Goal: Task Accomplishment & Management: Use online tool/utility

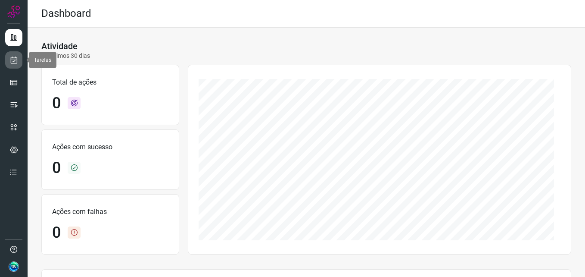
click at [12, 64] on link at bounding box center [13, 59] width 17 height 17
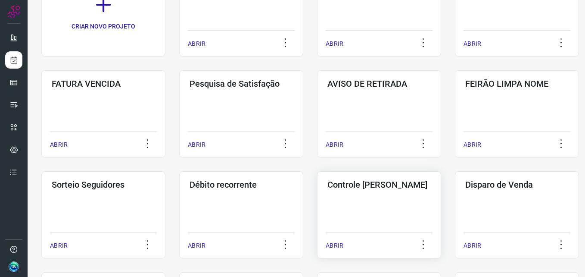
scroll to position [203, 0]
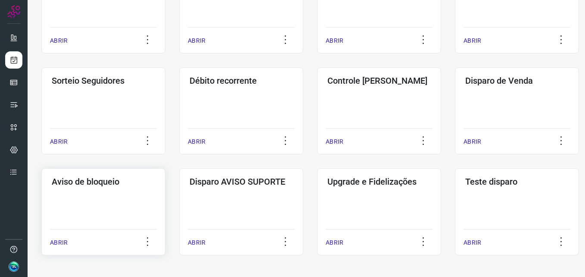
click at [179, 201] on div "Aviso de bloqueio ABRIR" at bounding box center [241, 211] width 124 height 87
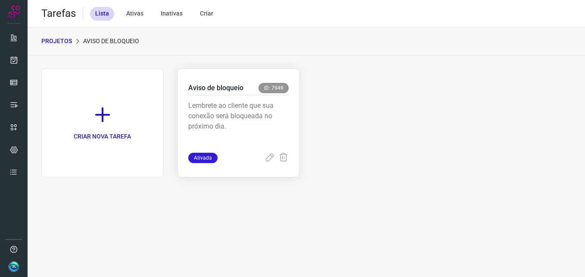
click at [248, 114] on p "Lembrete ao cliente que sua conexão será bloqueada no próximo dia." at bounding box center [238, 121] width 101 height 43
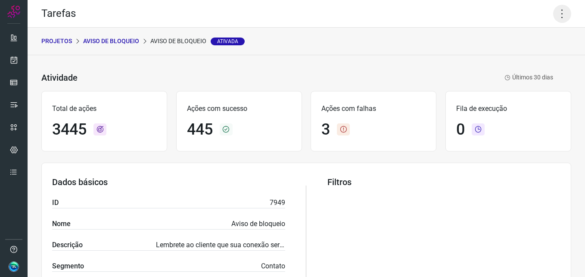
click at [554, 14] on icon at bounding box center [562, 14] width 18 height 18
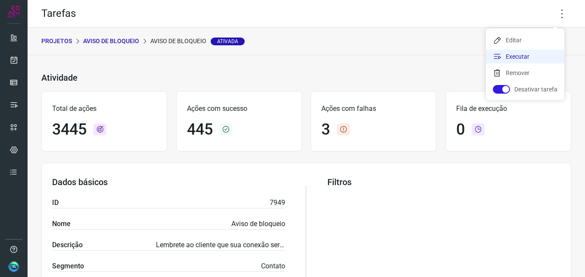
click at [533, 56] on li "Executar" at bounding box center [525, 57] width 78 height 14
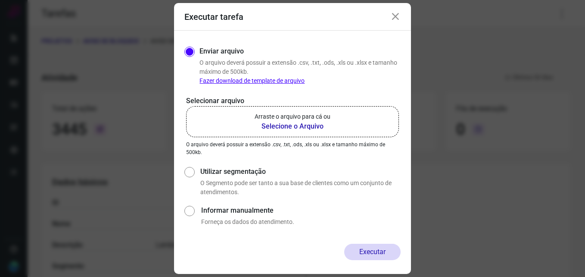
click at [289, 131] on b "Selecione o Arquivo" at bounding box center [293, 126] width 76 height 10
click at [0, 0] on input "Arraste o arquivo para cá ou Selecione o Arquivo" at bounding box center [0, 0] width 0 height 0
click at [310, 125] on b "Selecione o Arquivo" at bounding box center [293, 126] width 76 height 10
click at [0, 0] on input "Arraste o arquivo para cá ou Selecione o Arquivo" at bounding box center [0, 0] width 0 height 0
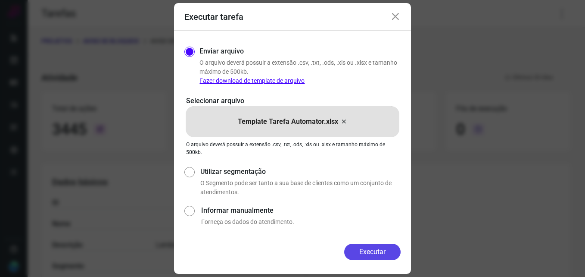
click at [375, 247] on button "Executar" at bounding box center [372, 252] width 56 height 16
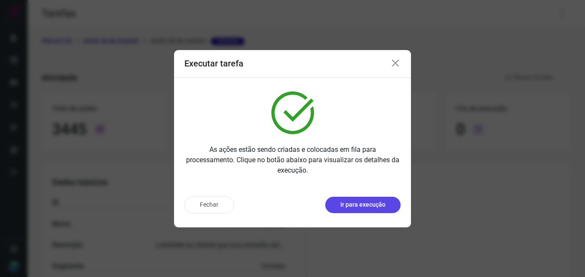
click at [365, 207] on p "Ir para execução" at bounding box center [363, 204] width 45 height 9
